Goal: Information Seeking & Learning: Learn about a topic

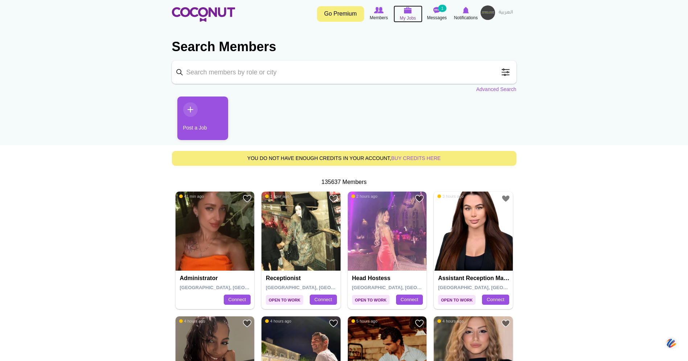
click at [407, 15] on span "My Jobs" at bounding box center [408, 18] width 16 height 7
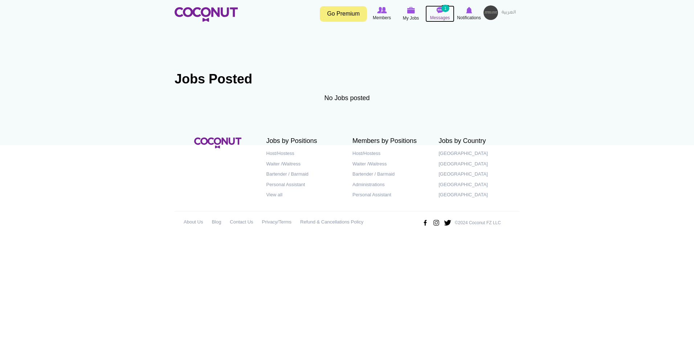
click at [441, 14] on span "Messages" at bounding box center [440, 17] width 20 height 7
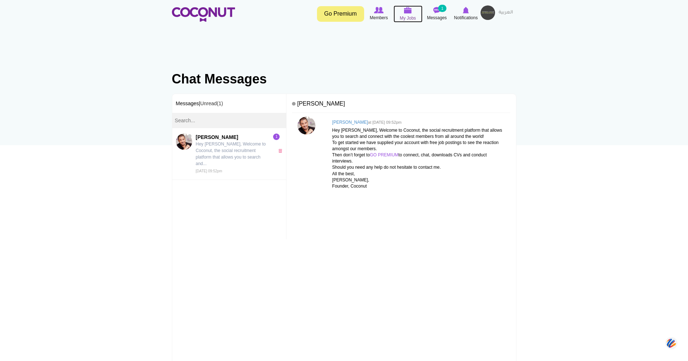
click at [404, 11] on img at bounding box center [408, 10] width 8 height 7
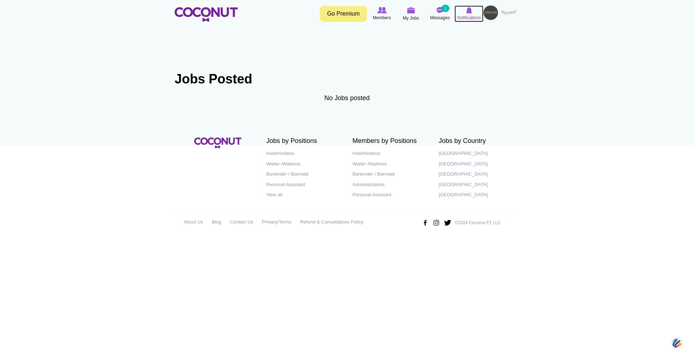
click at [468, 13] on img at bounding box center [469, 10] width 6 height 7
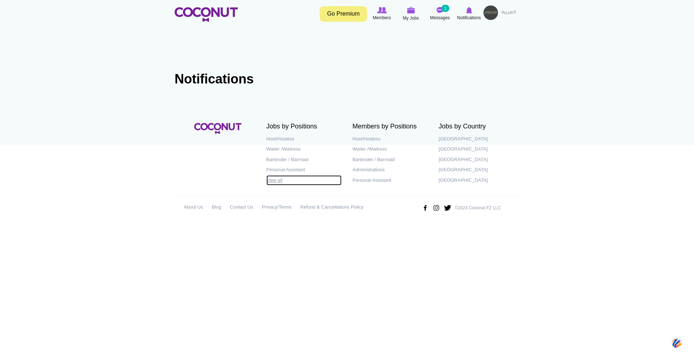
click at [281, 180] on link "View all" at bounding box center [303, 180] width 75 height 11
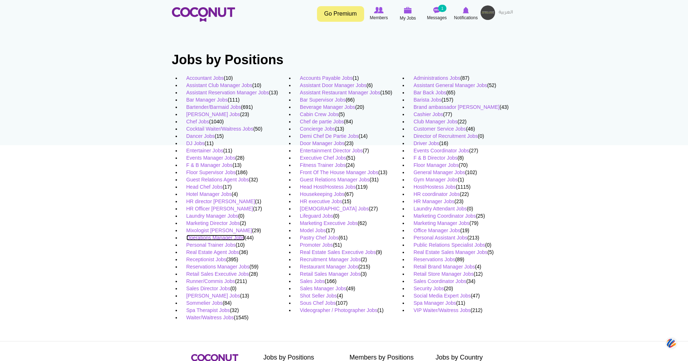
click at [223, 239] on link "Operations Manager Jobs" at bounding box center [216, 238] width 58 height 6
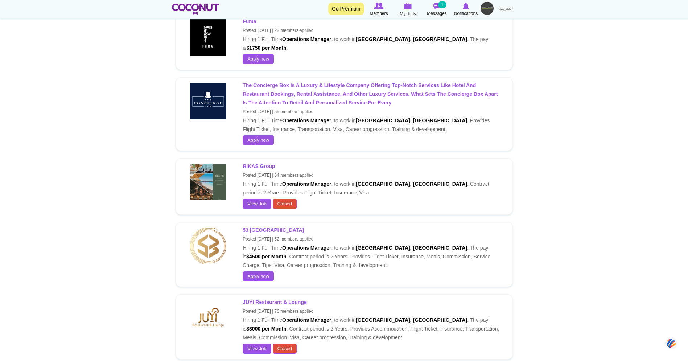
scroll to position [847, 0]
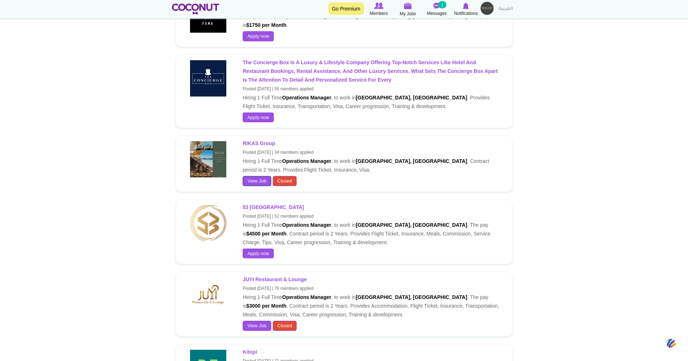
click at [267, 176] on link "View Job" at bounding box center [257, 181] width 29 height 10
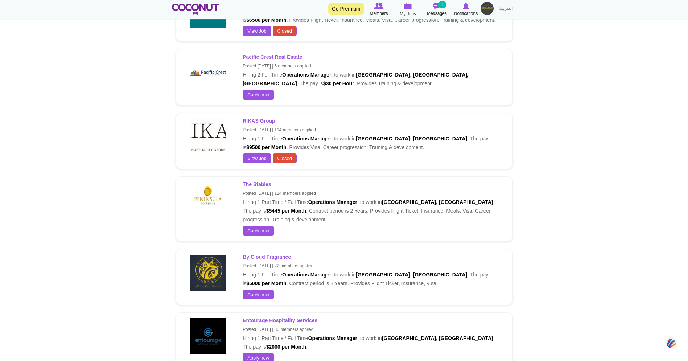
scroll to position [872, 0]
